Goal: Information Seeking & Learning: Learn about a topic

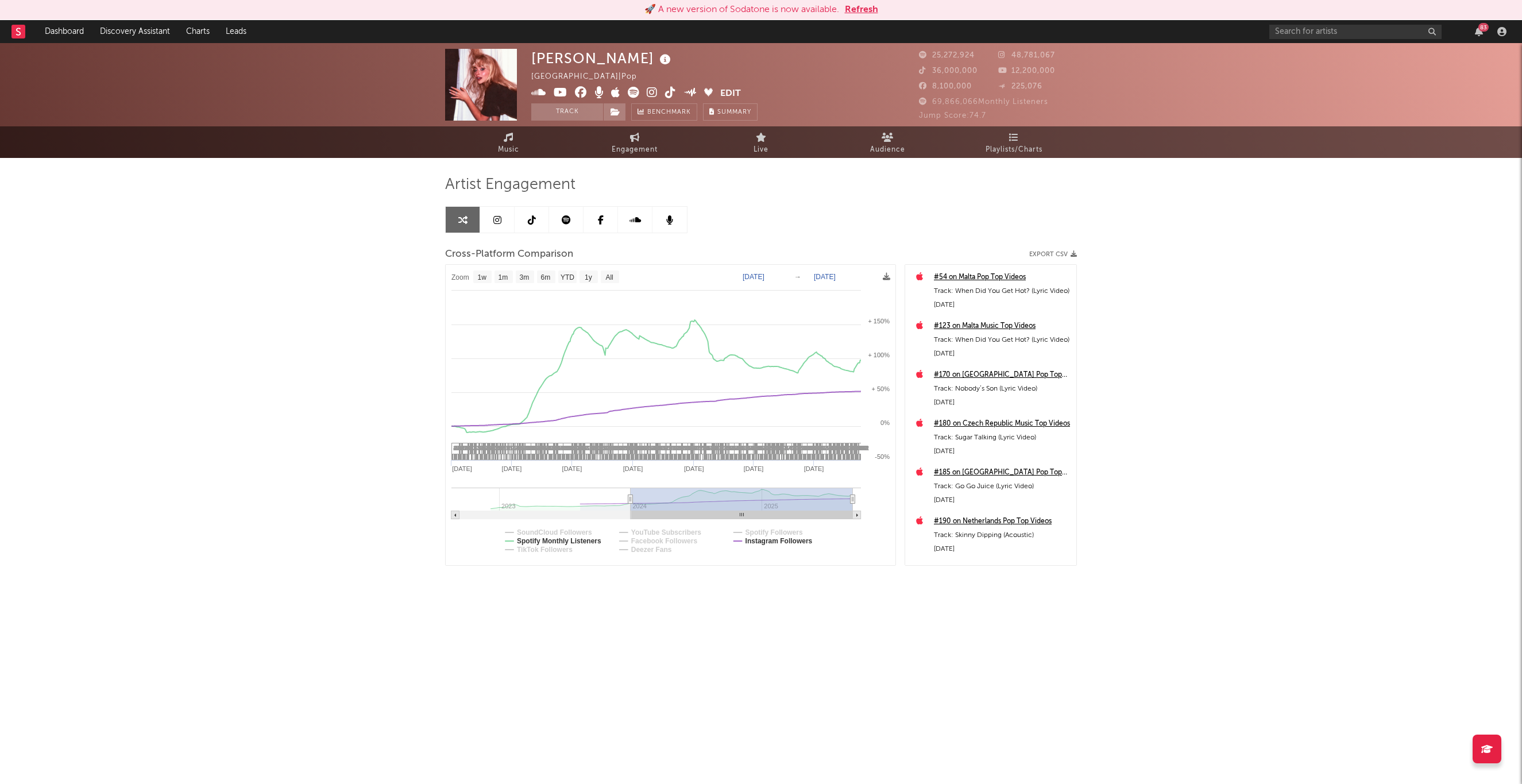
select select "1w"
click at [1370, 35] on input "text" at bounding box center [1355, 32] width 172 height 15
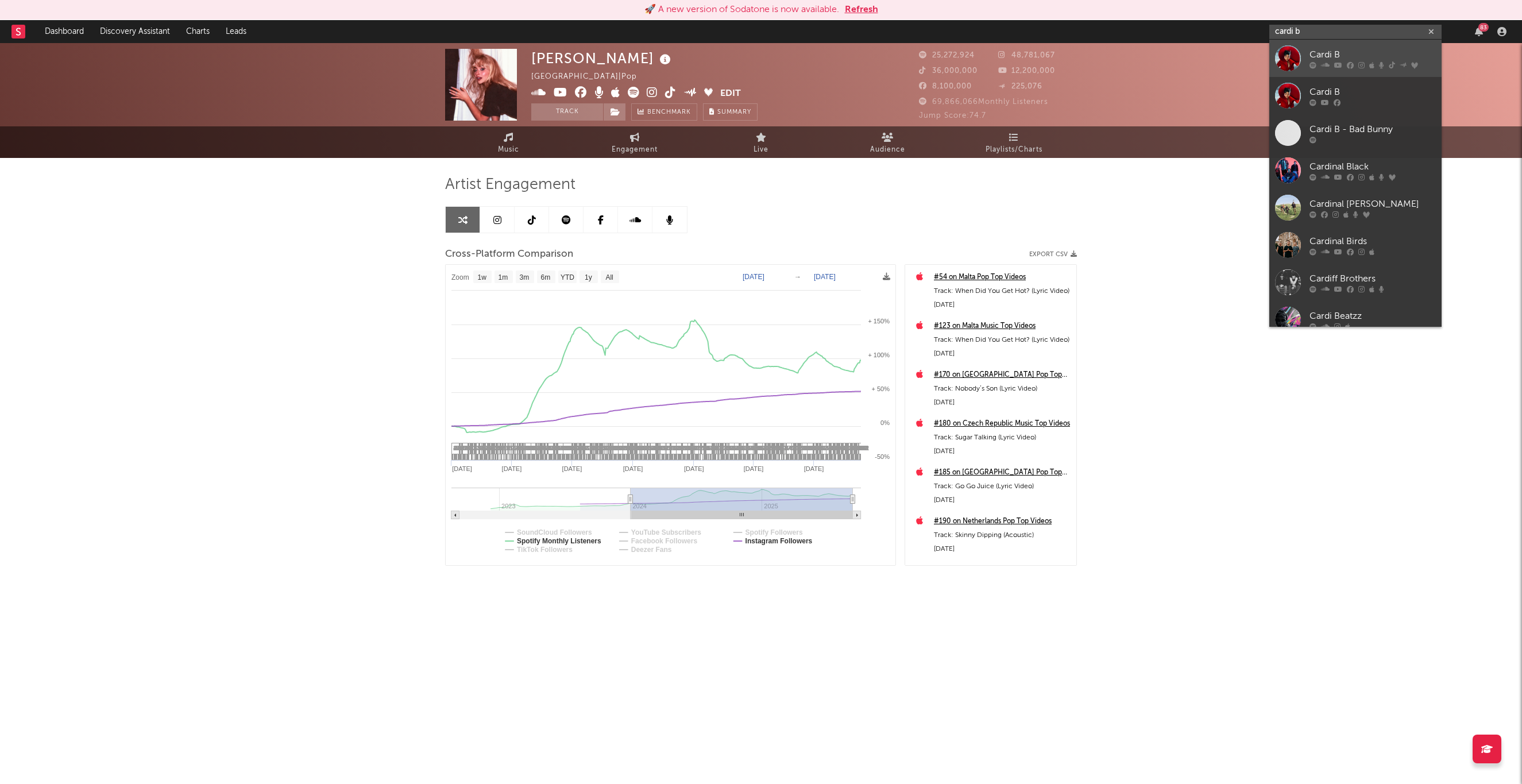
type input "cardi b"
click at [1352, 55] on div "Cardi B" at bounding box center [1373, 54] width 127 height 14
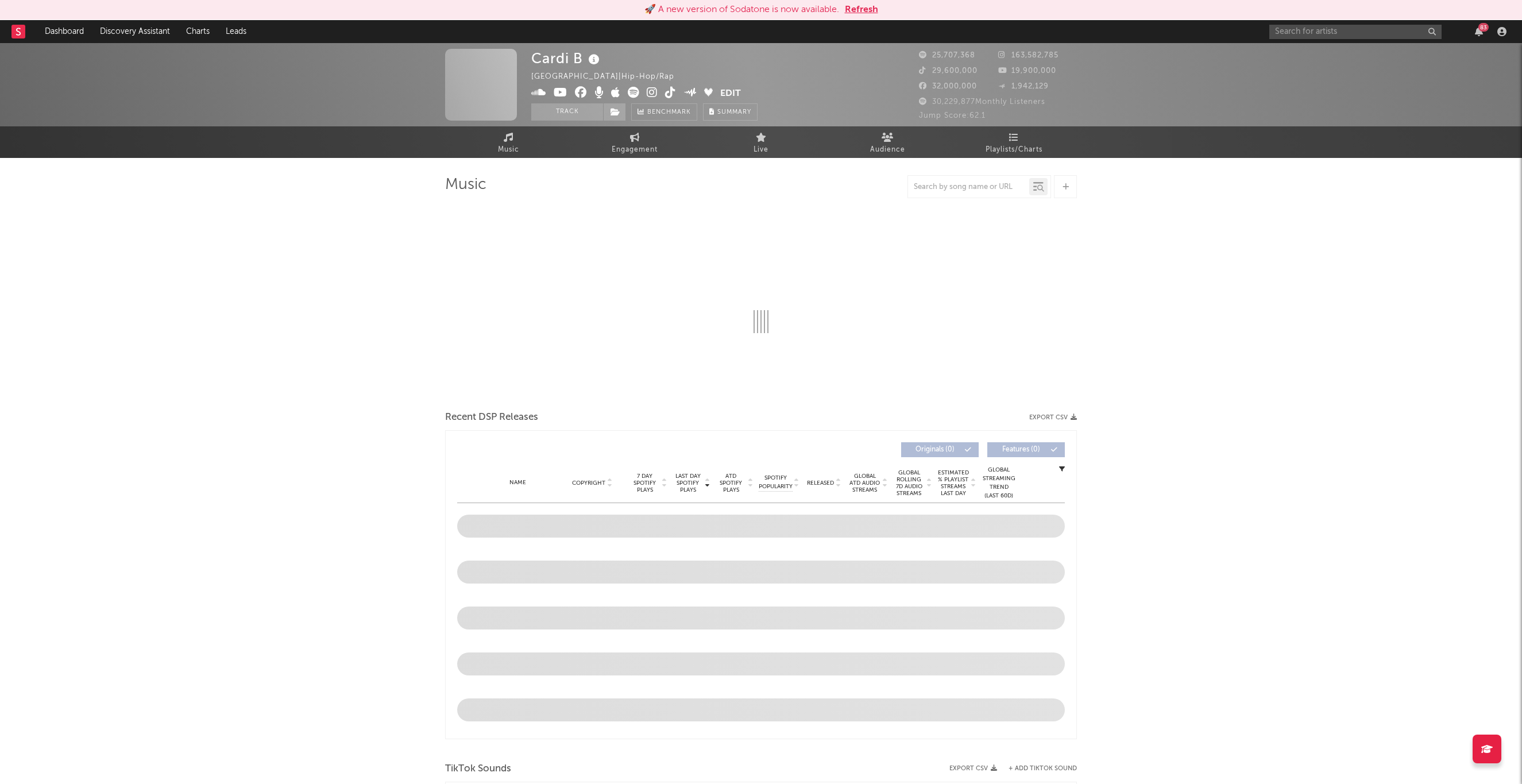
select select "6m"
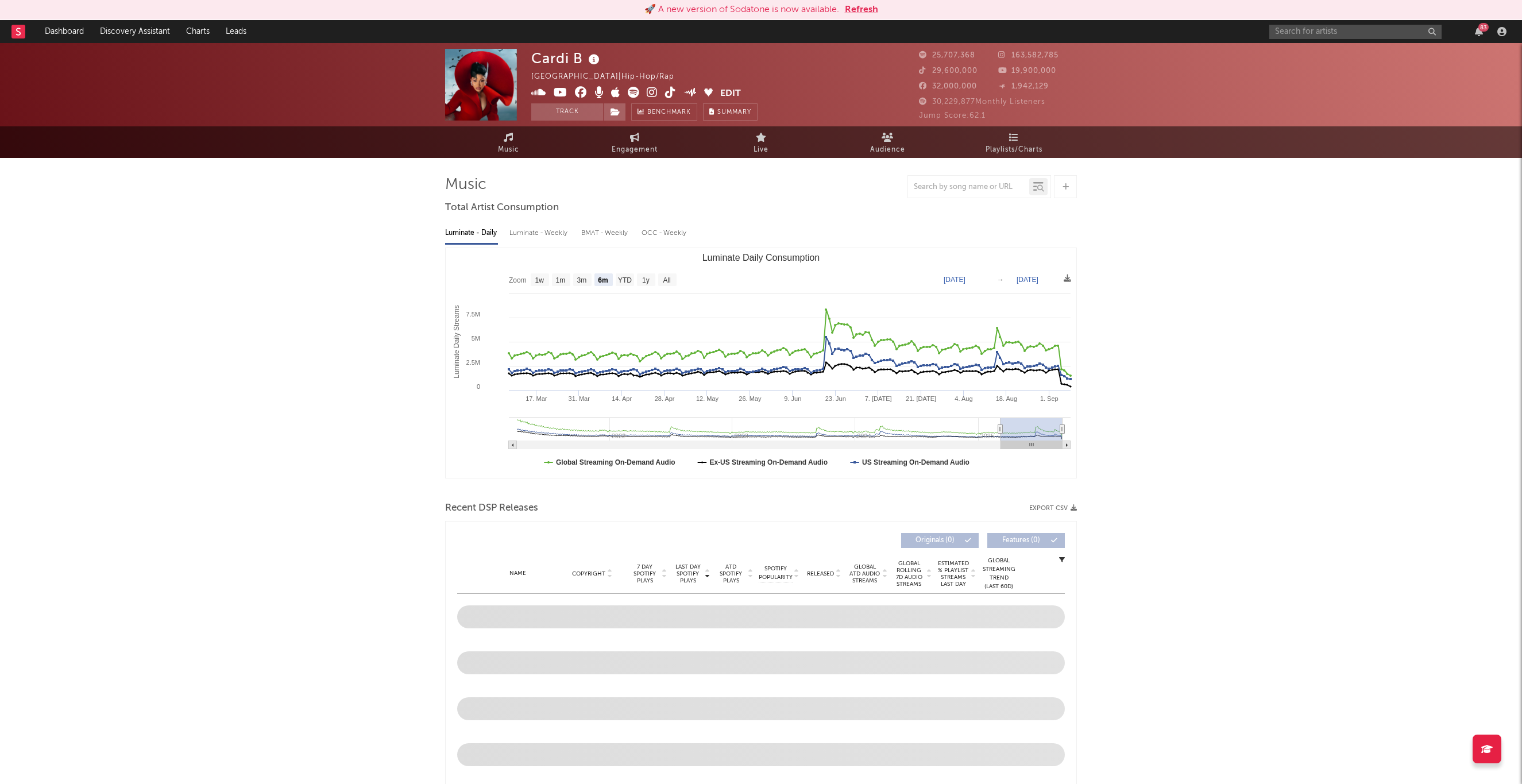
select select "6m"
